Goal: Task Accomplishment & Management: Manage account settings

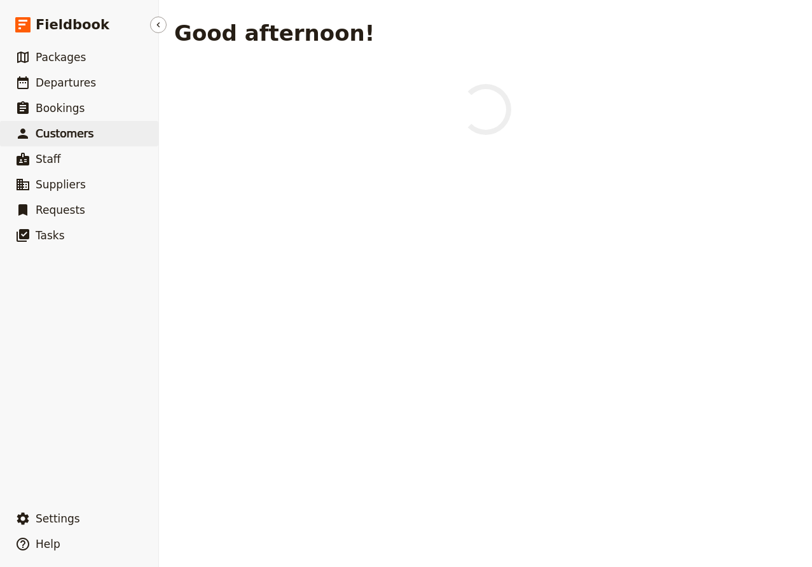
click at [73, 137] on span "Customers" at bounding box center [65, 133] width 58 height 13
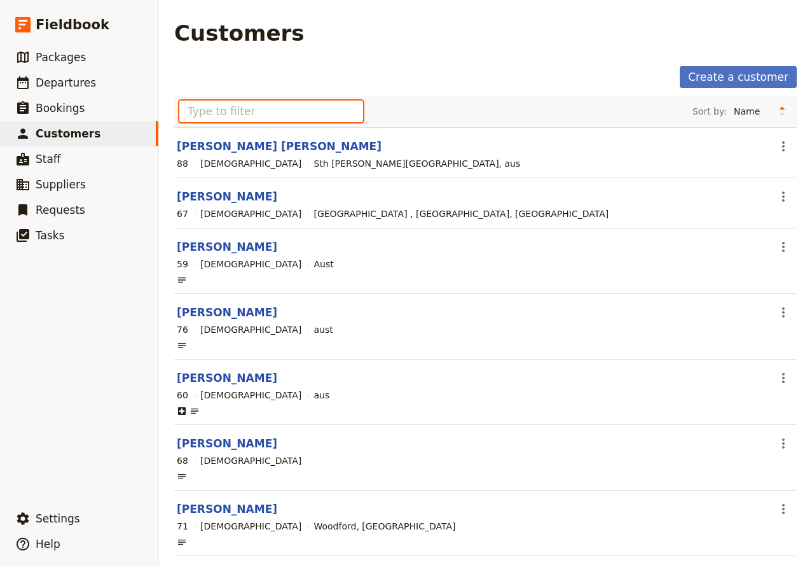
click at [263, 106] on input "text" at bounding box center [271, 112] width 184 height 22
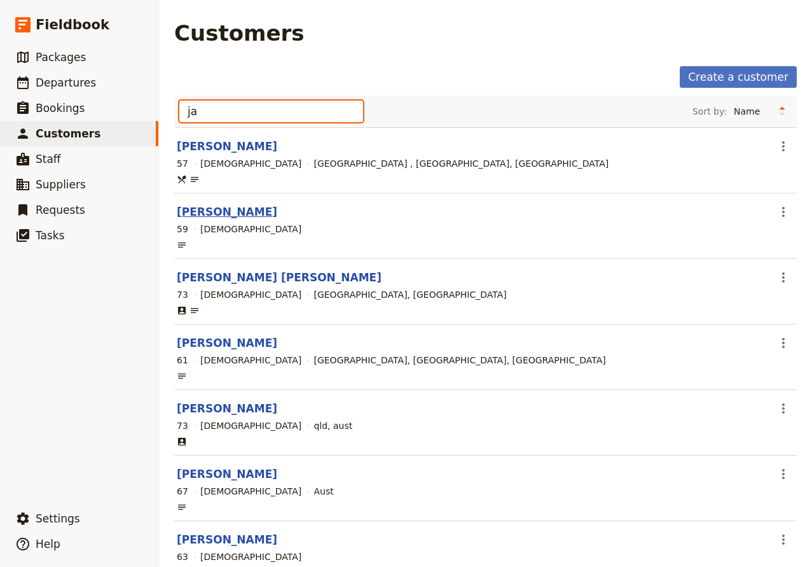
type input "ja"
click at [247, 210] on link "[PERSON_NAME]" at bounding box center [227, 211] width 101 height 13
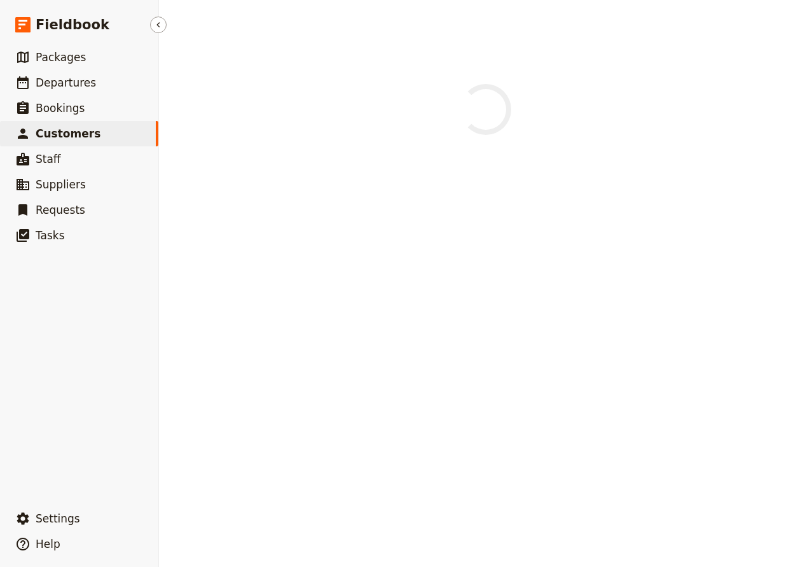
select select "[DEMOGRAPHIC_DATA]"
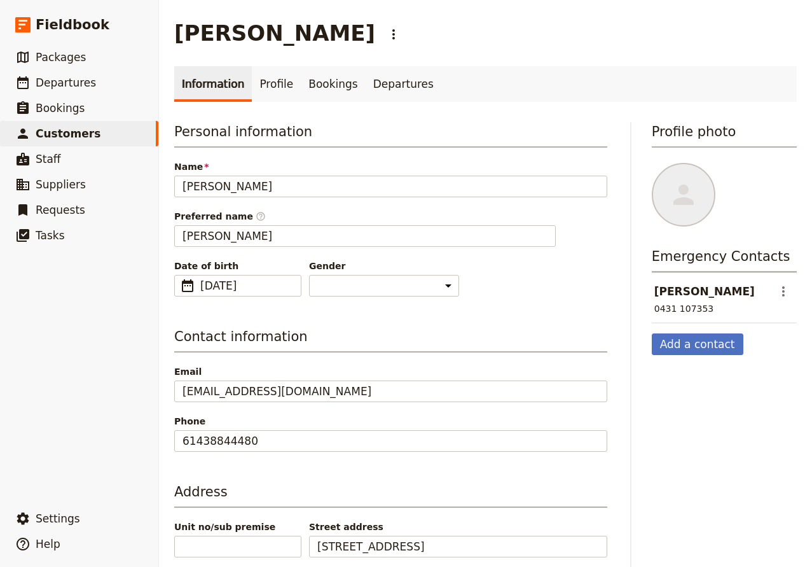
scroll to position [115, 0]
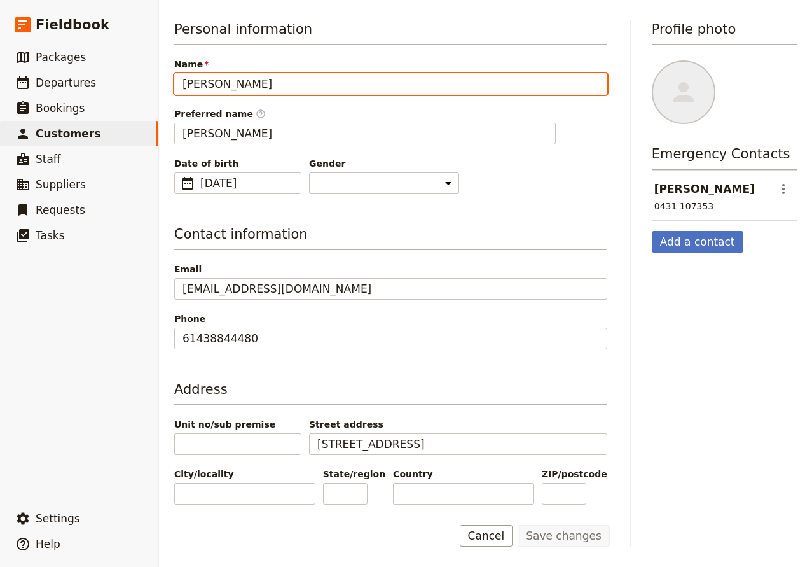
click at [219, 73] on input "[PERSON_NAME]" at bounding box center [390, 84] width 433 height 22
click at [258, 73] on input "[PERSON_NAME]" at bounding box center [390, 84] width 433 height 22
click at [253, 77] on input "[PERSON_NAME]" at bounding box center [390, 84] width 433 height 22
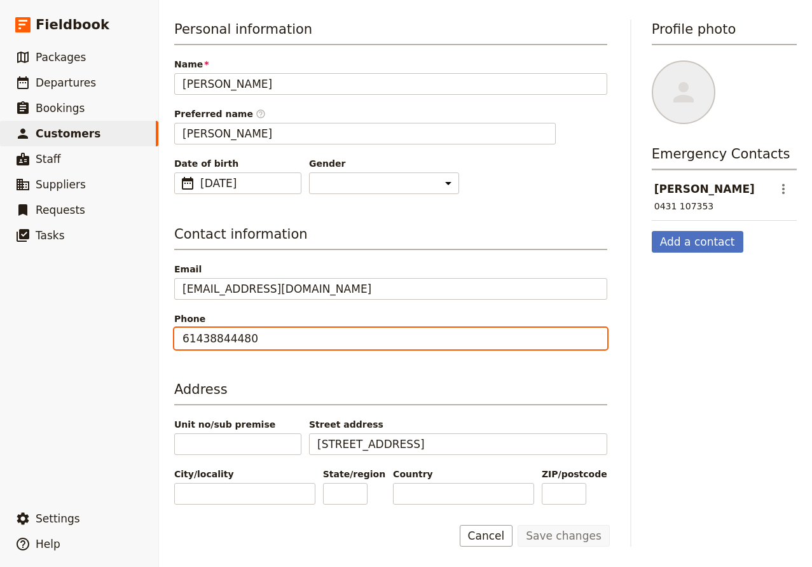
drag, startPoint x: 266, startPoint y: 326, endPoint x: 164, endPoint y: 316, distance: 102.3
click at [174, 328] on input "61438844480" at bounding box center [390, 339] width 433 height 22
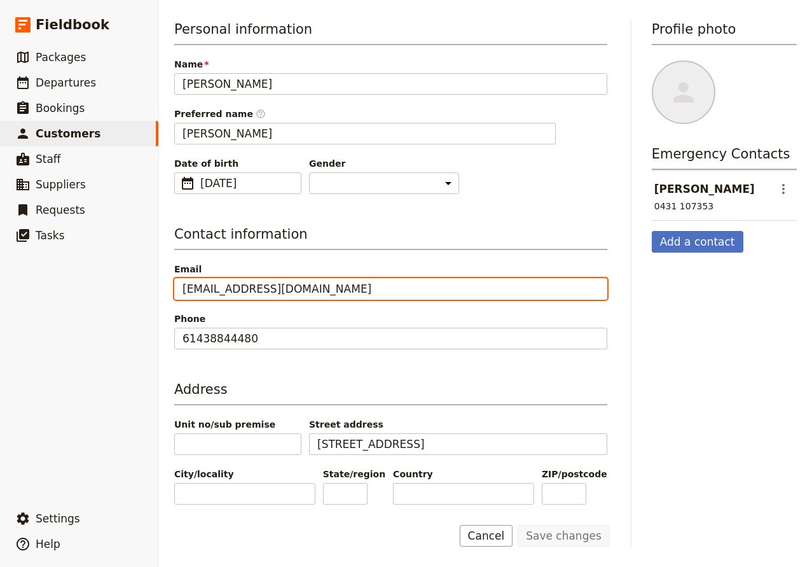
drag, startPoint x: 353, startPoint y: 275, endPoint x: 118, endPoint y: 268, distance: 234.8
click at [174, 278] on input "[EMAIL_ADDRESS][DOMAIN_NAME]" at bounding box center [390, 289] width 433 height 22
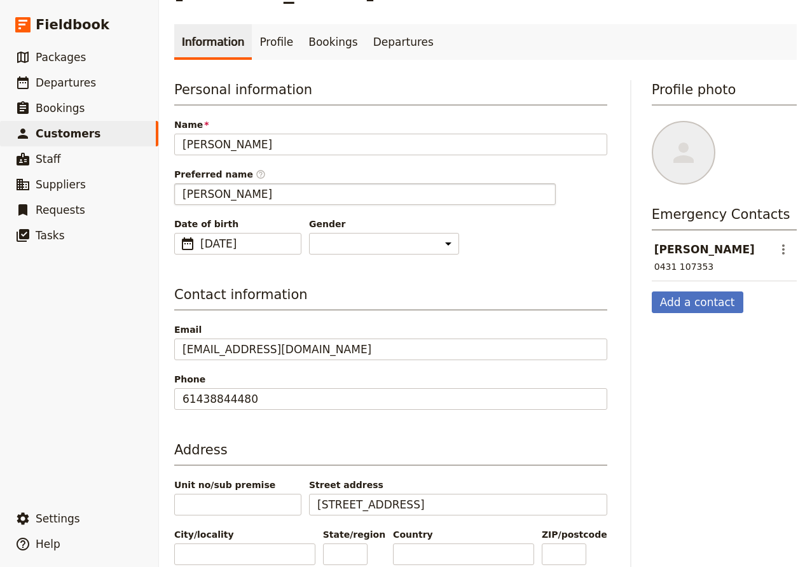
scroll to position [0, 0]
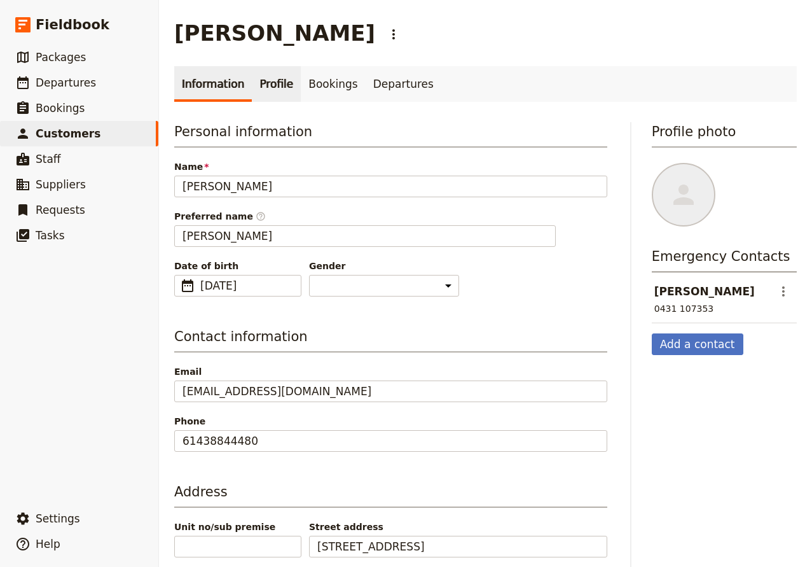
click at [273, 91] on link "Profile" at bounding box center [276, 84] width 49 height 36
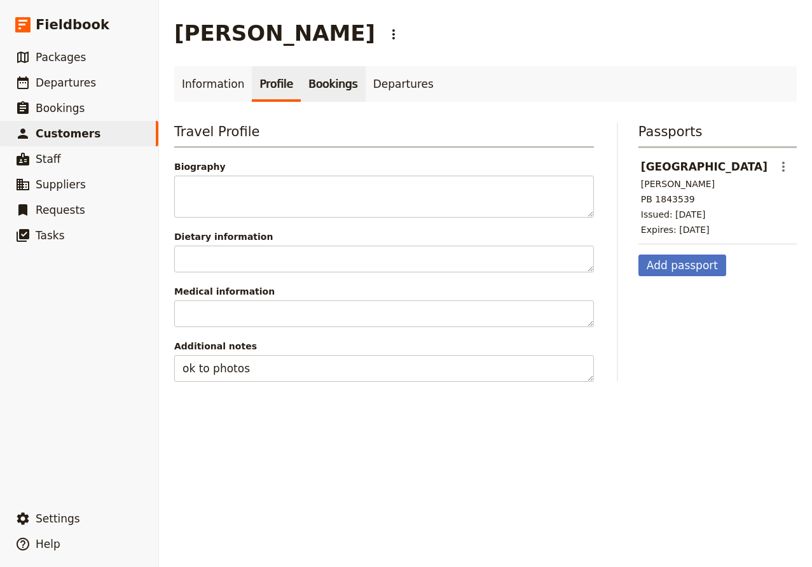
click at [323, 80] on link "Bookings" at bounding box center [333, 84] width 64 height 36
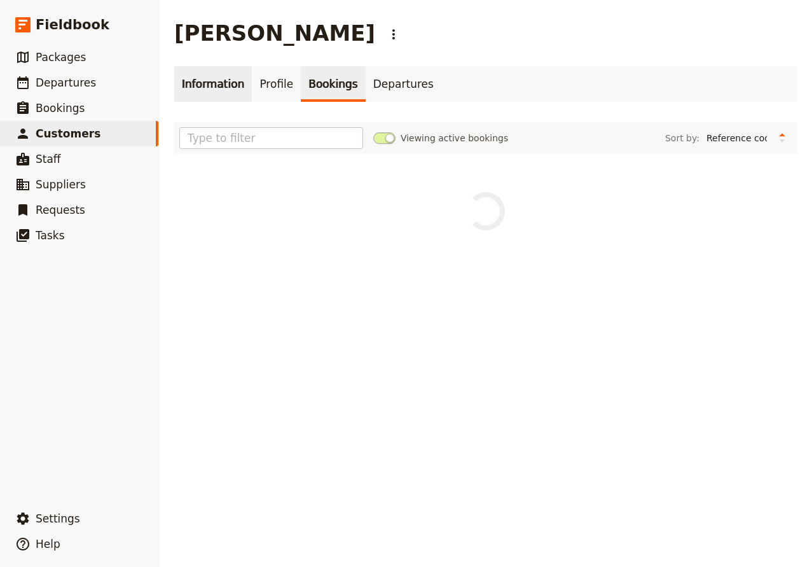
click at [204, 76] on link "Information" at bounding box center [213, 84] width 78 height 36
select select "[DEMOGRAPHIC_DATA]"
